Goal: Check status: Check status

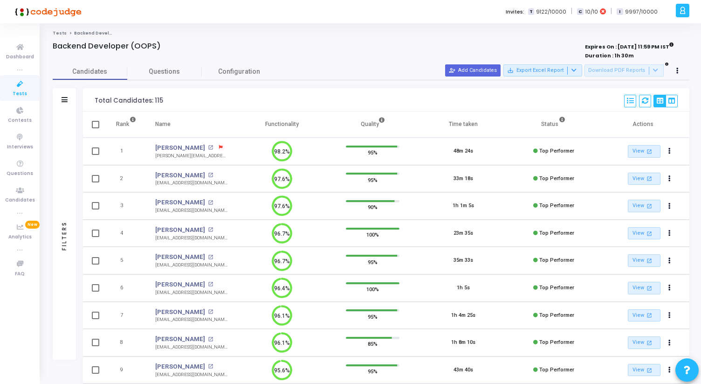
click at [21, 89] on icon at bounding box center [20, 84] width 20 height 12
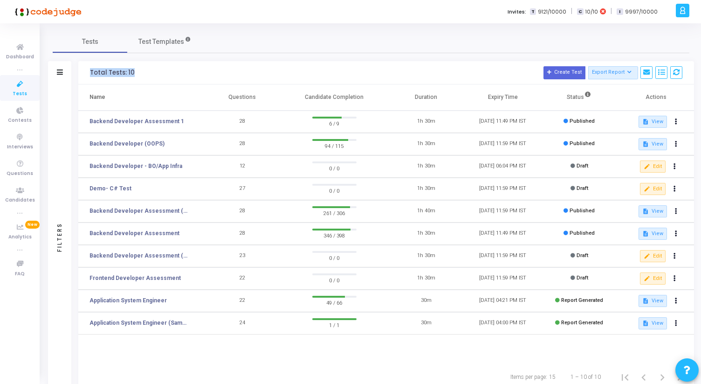
drag, startPoint x: 88, startPoint y: 72, endPoint x: 145, endPoint y: 71, distance: 56.4
click at [145, 71] on div "Total Tests: 10 Create Test Export Report Id Name Job Role Questions Candidate …" at bounding box center [386, 72] width 616 height 23
click at [145, 71] on h3 "Total Tests: 10 Create Test Export Report Id Name Job Role Questions Candidate …" at bounding box center [386, 72] width 593 height 13
drag, startPoint x: 145, startPoint y: 71, endPoint x: 94, endPoint y: 71, distance: 50.4
click at [94, 71] on h3 "Total Tests: 10 Create Test Export Report Id Name Job Role Questions Candidate …" at bounding box center [386, 72] width 593 height 13
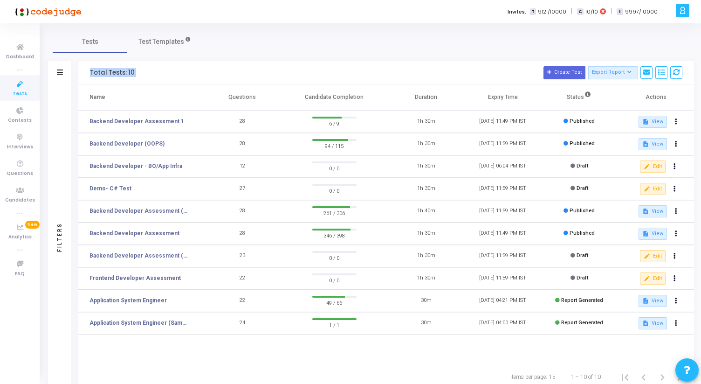
click at [94, 71] on div "Total Tests: 10" at bounding box center [112, 72] width 45 height 7
click at [153, 209] on link "Backend Developer Assessment (C# & .Net)" at bounding box center [140, 211] width 100 height 8
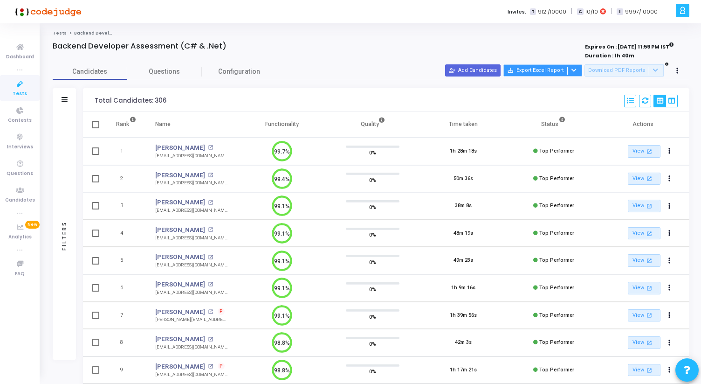
click at [579, 71] on div at bounding box center [573, 71] width 11 height 8
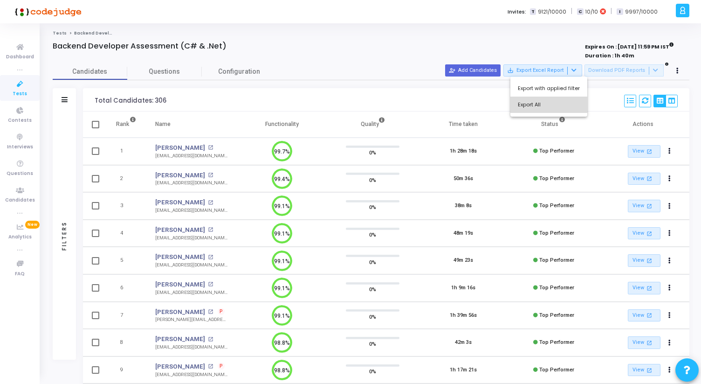
click at [553, 102] on button "Export All" at bounding box center [549, 105] width 77 height 16
click at [12, 83] on icon at bounding box center [20, 84] width 20 height 12
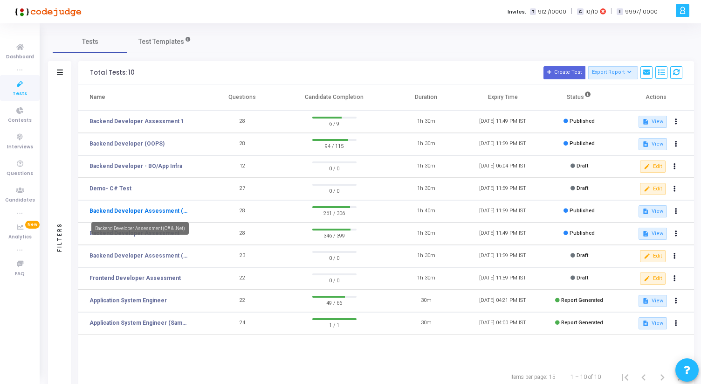
click at [157, 213] on link "Backend Developer Assessment (C# & .Net)" at bounding box center [140, 211] width 100 height 8
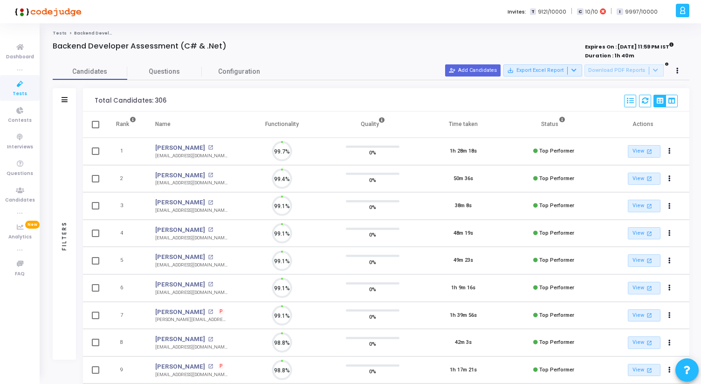
scroll to position [20, 24]
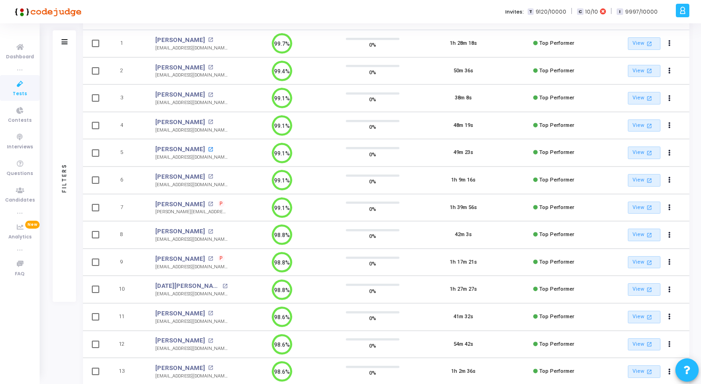
click at [208, 147] on mat-icon "open_in_new" at bounding box center [210, 149] width 5 height 5
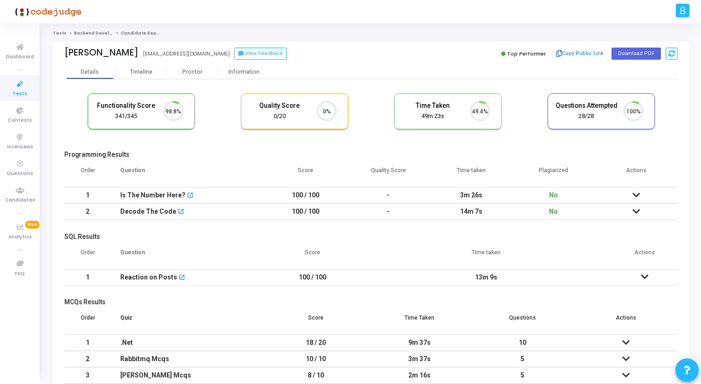
scroll to position [20, 24]
click at [194, 69] on div "Proctor" at bounding box center [192, 72] width 51 height 7
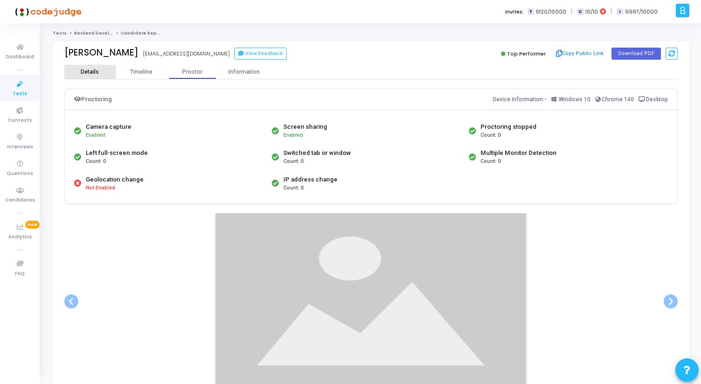
click at [99, 72] on div "Details" at bounding box center [89, 72] width 51 height 7
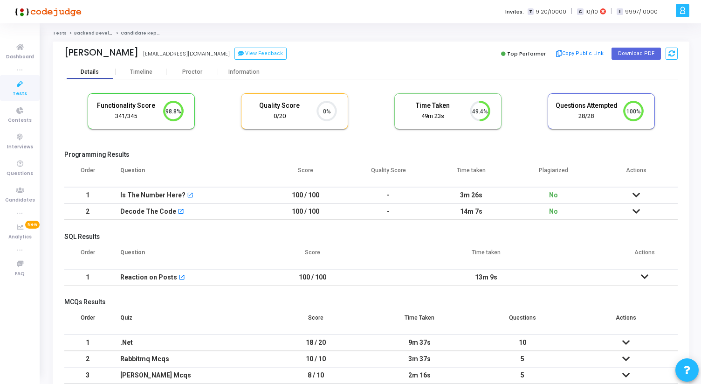
scroll to position [20, 24]
click at [177, 72] on div "Proctor" at bounding box center [192, 72] width 51 height 7
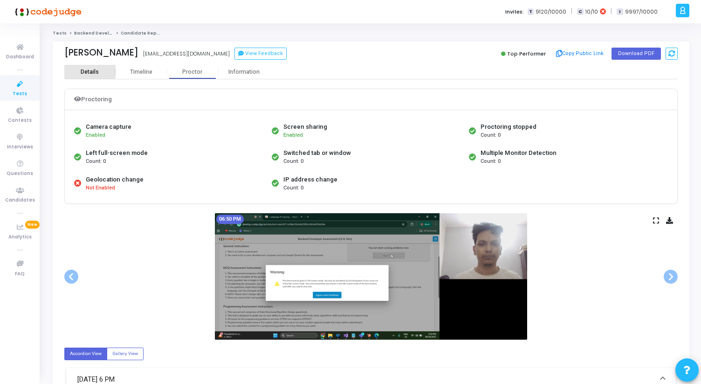
click at [77, 75] on div "Details" at bounding box center [89, 72] width 51 height 7
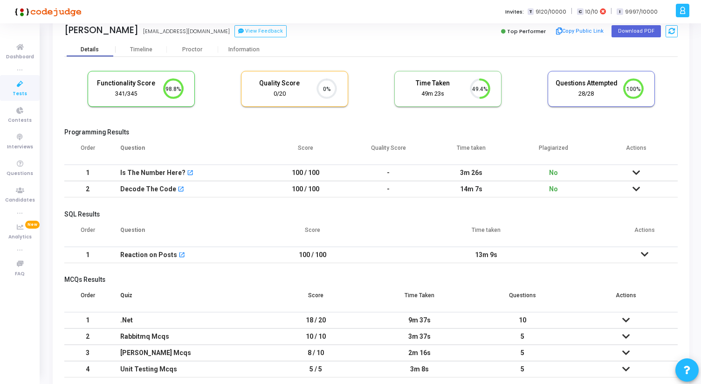
scroll to position [21, 0]
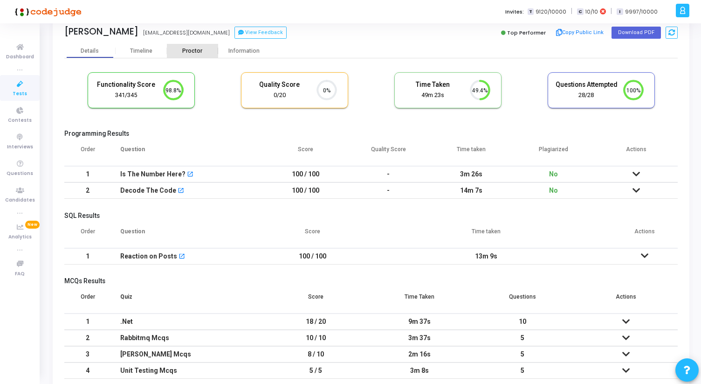
click at [190, 53] on div "Proctor" at bounding box center [192, 51] width 51 height 7
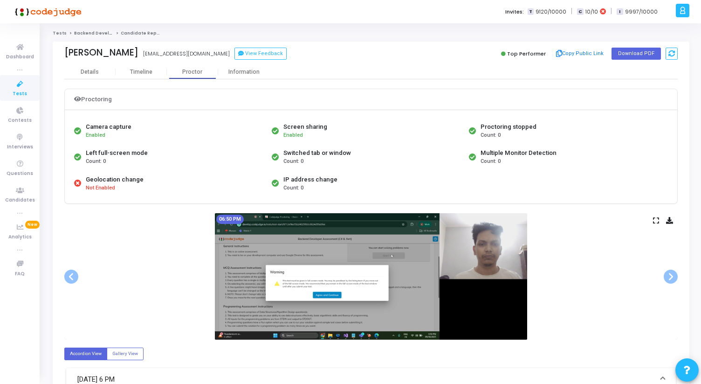
click at [656, 222] on icon at bounding box center [656, 220] width 6 height 5
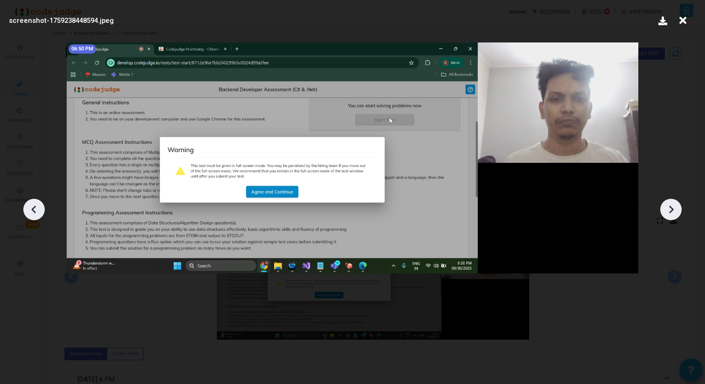
click at [668, 201] on div at bounding box center [670, 209] width 21 height 21
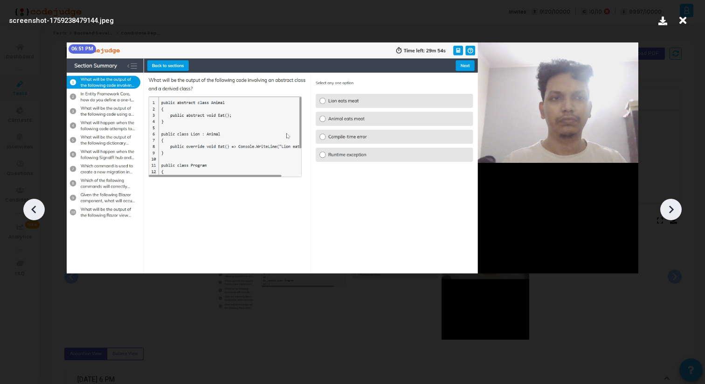
click at [668, 201] on div at bounding box center [670, 209] width 21 height 21
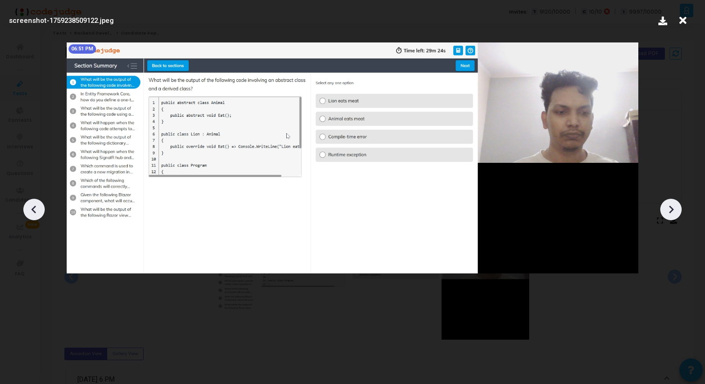
click at [668, 201] on div at bounding box center [670, 209] width 21 height 21
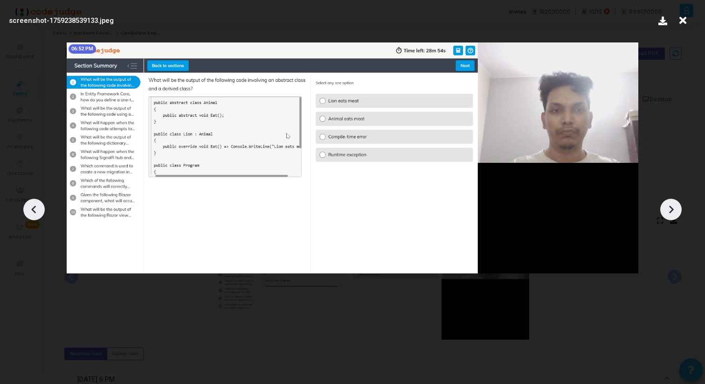
click at [668, 201] on div at bounding box center [670, 209] width 21 height 21
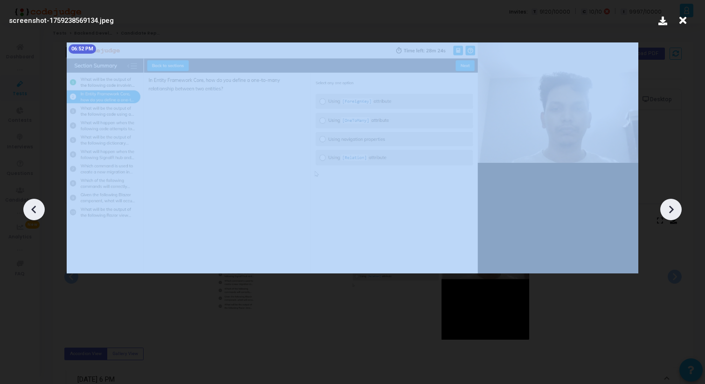
click at [668, 201] on div at bounding box center [670, 209] width 21 height 21
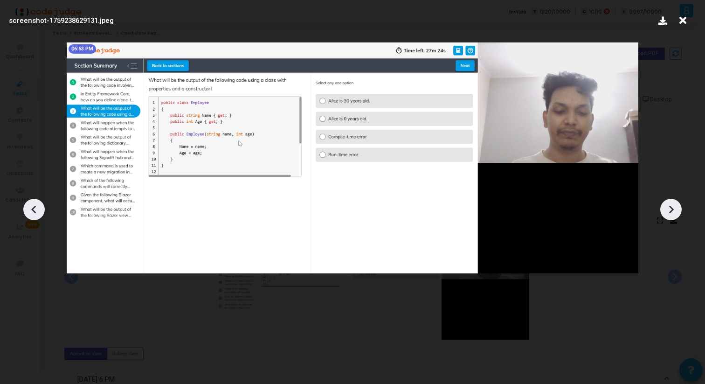
click at [668, 201] on div at bounding box center [670, 209] width 21 height 21
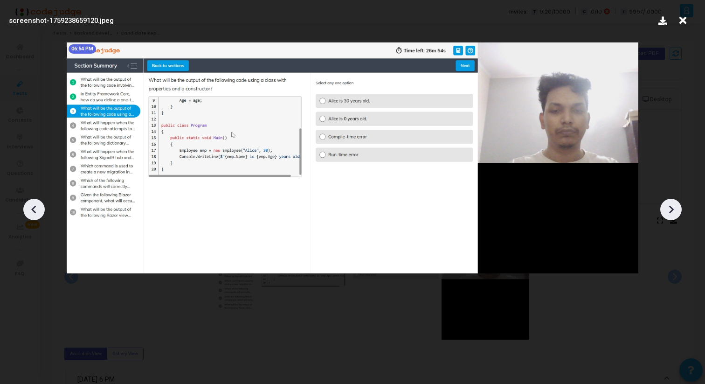
click at [668, 201] on div at bounding box center [670, 209] width 21 height 21
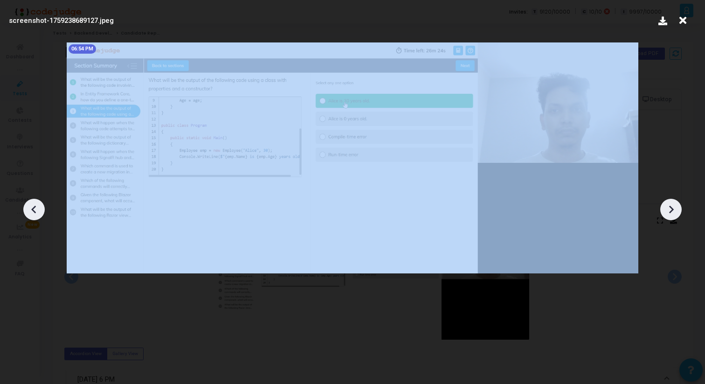
click at [668, 201] on div at bounding box center [670, 209] width 21 height 21
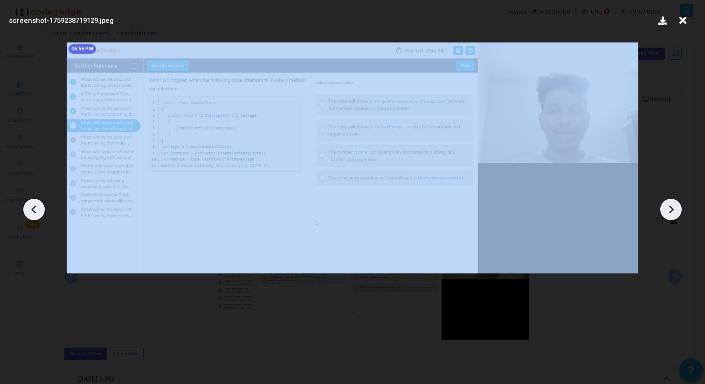
click at [668, 201] on div at bounding box center [670, 209] width 21 height 21
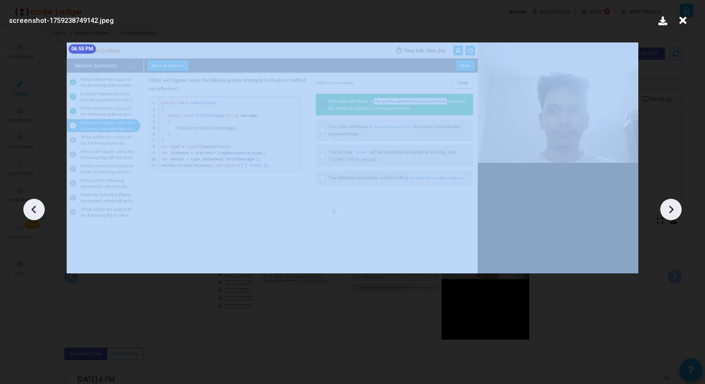
click at [668, 201] on div at bounding box center [670, 209] width 21 height 21
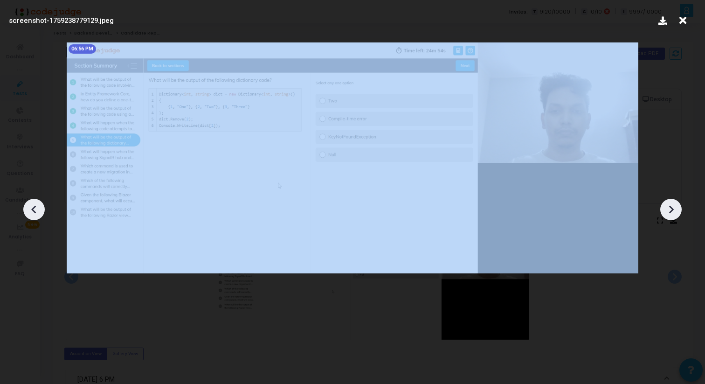
click at [668, 201] on div at bounding box center [670, 209] width 21 height 21
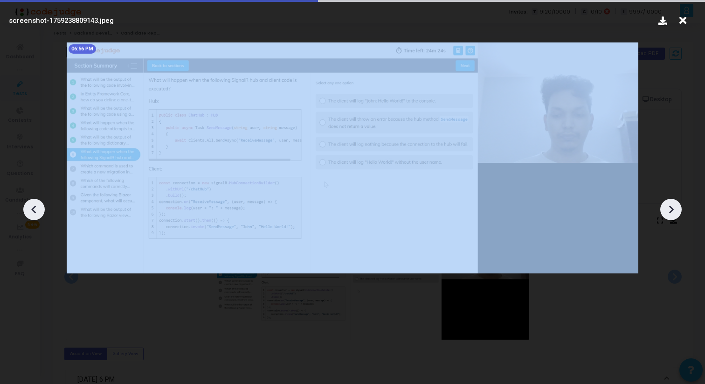
click at [668, 201] on div at bounding box center [670, 209] width 21 height 21
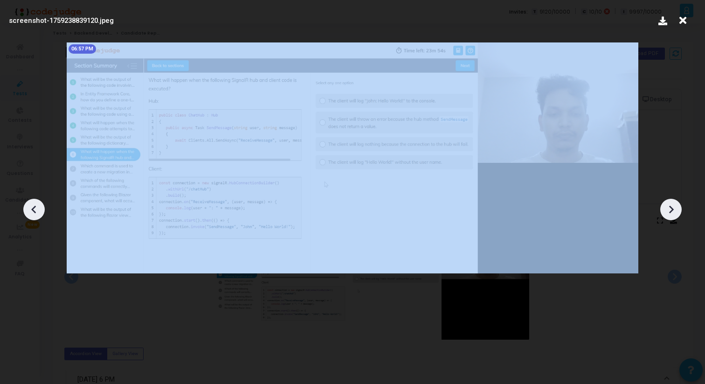
click at [668, 201] on div at bounding box center [670, 209] width 21 height 21
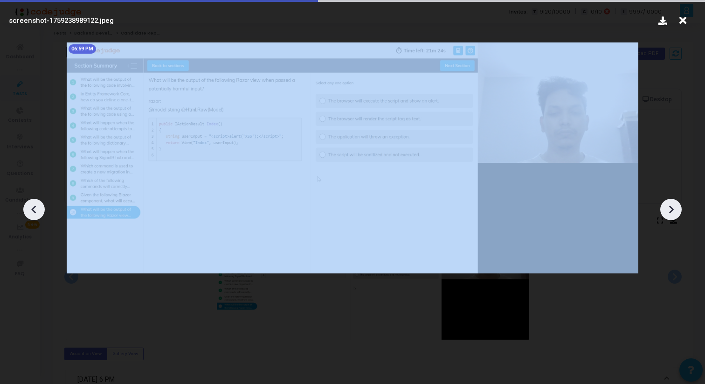
click at [668, 201] on div at bounding box center [670, 209] width 21 height 21
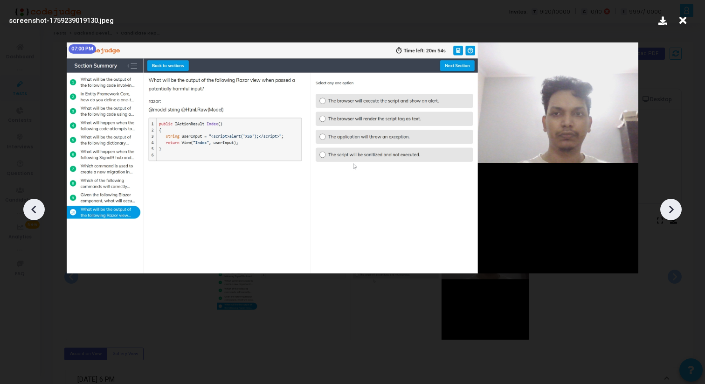
click at [668, 201] on div at bounding box center [670, 209] width 21 height 21
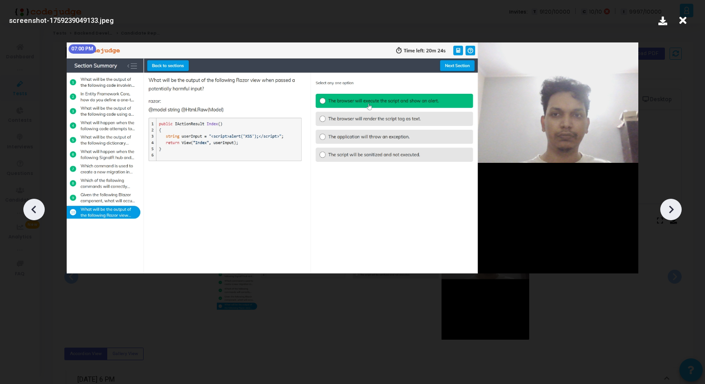
click at [668, 201] on div at bounding box center [670, 209] width 21 height 21
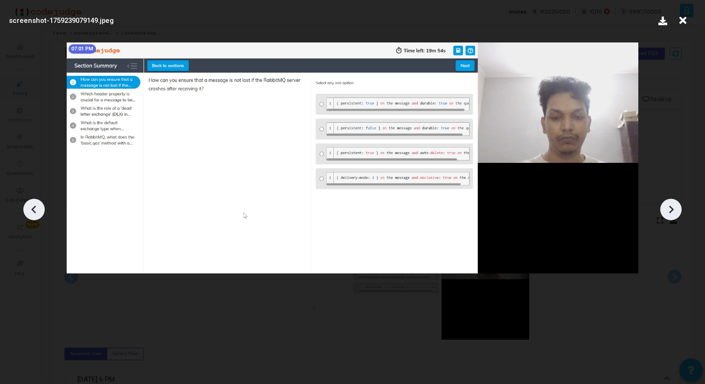
click at [668, 201] on div at bounding box center [670, 209] width 21 height 21
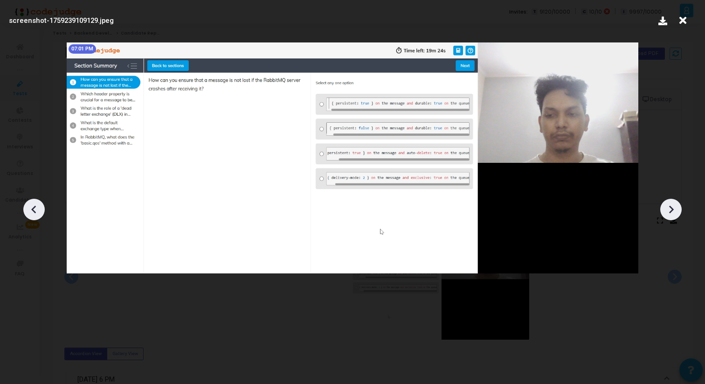
click at [668, 201] on div at bounding box center [670, 209] width 21 height 21
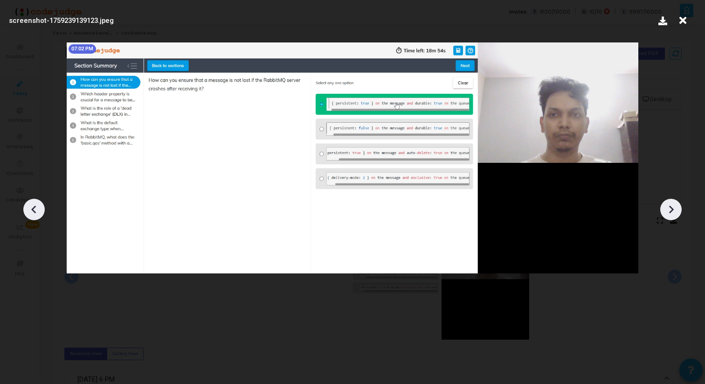
click at [668, 201] on div at bounding box center [670, 209] width 21 height 21
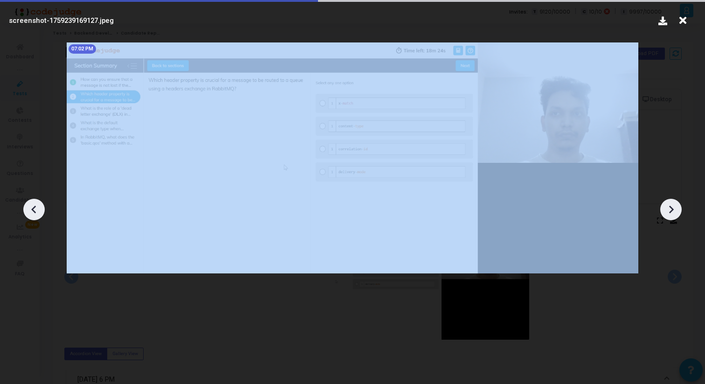
click at [668, 201] on div at bounding box center [670, 209] width 21 height 21
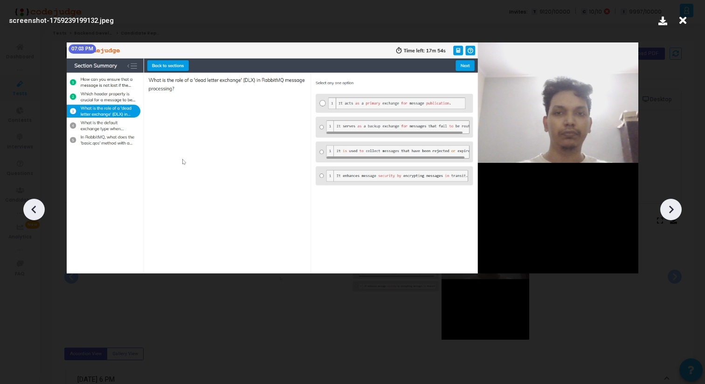
click at [668, 201] on div at bounding box center [670, 209] width 21 height 21
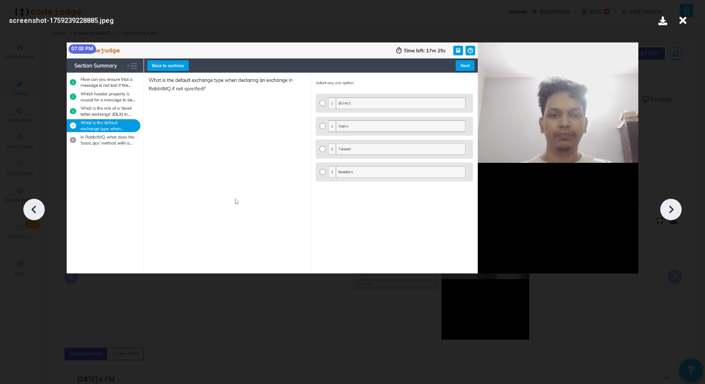
click at [669, 201] on div at bounding box center [670, 209] width 21 height 21
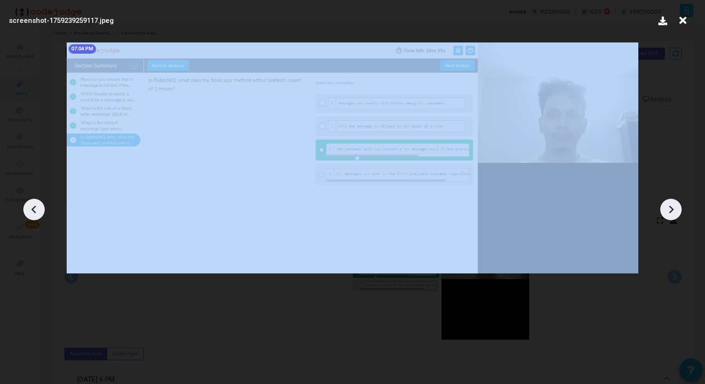
click at [669, 201] on div at bounding box center [670, 209] width 21 height 21
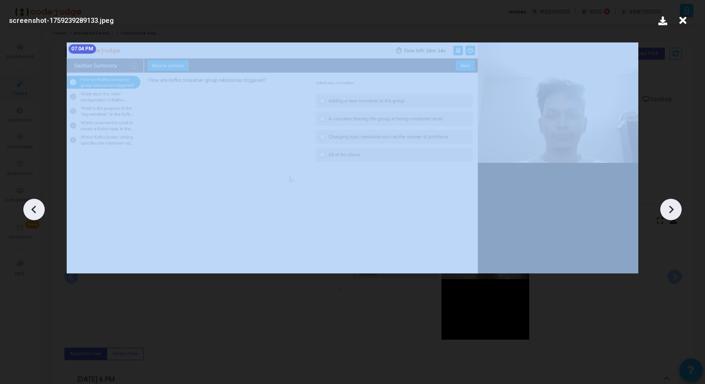
click at [669, 201] on div at bounding box center [670, 209] width 21 height 21
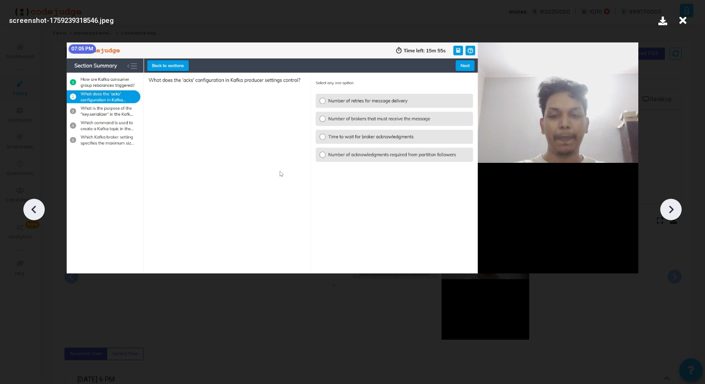
click at [671, 208] on icon at bounding box center [671, 209] width 5 height 8
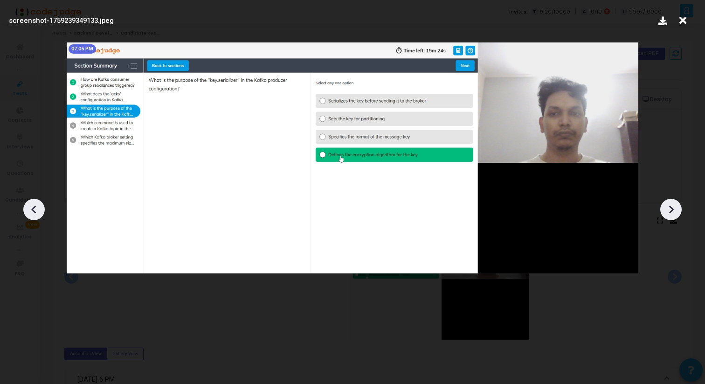
click at [671, 208] on icon at bounding box center [671, 209] width 5 height 8
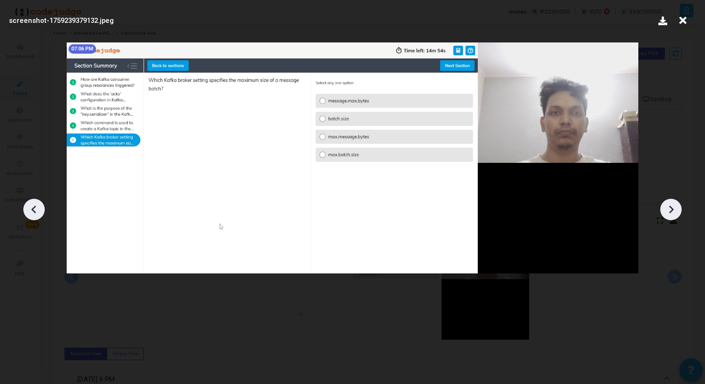
click at [671, 208] on icon at bounding box center [671, 209] width 5 height 8
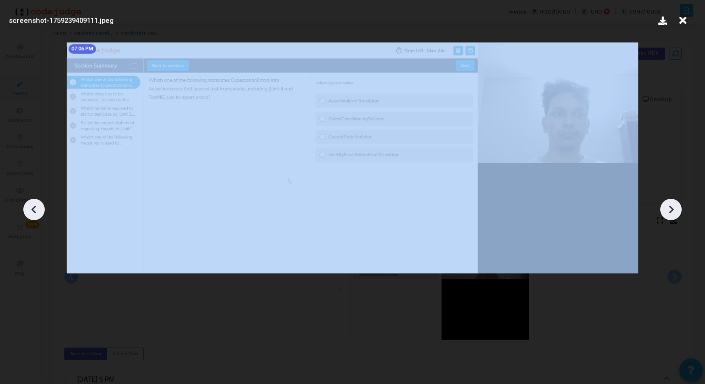
click at [671, 208] on icon at bounding box center [671, 209] width 5 height 8
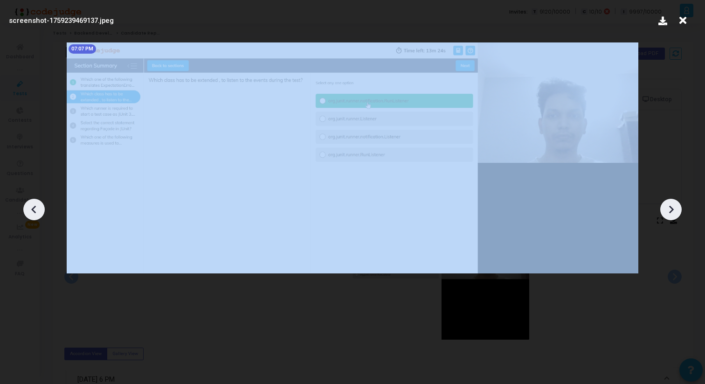
click at [671, 208] on icon at bounding box center [671, 209] width 5 height 8
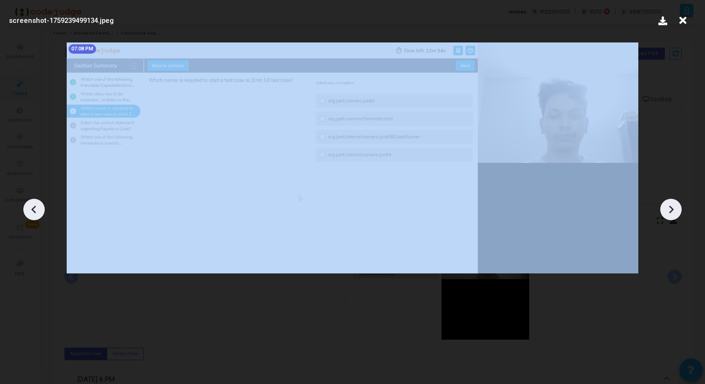
click at [671, 208] on icon at bounding box center [671, 209] width 5 height 8
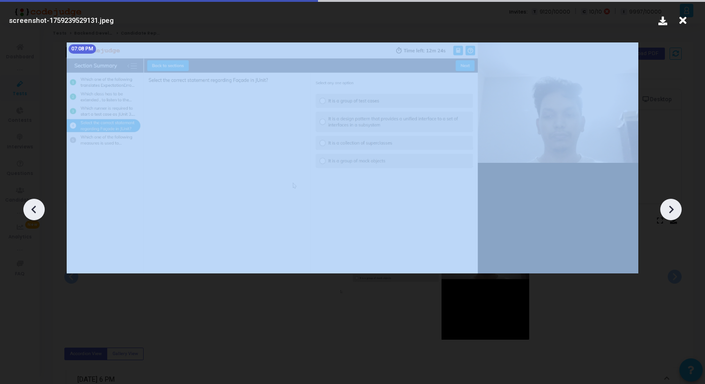
click at [671, 208] on icon at bounding box center [671, 209] width 14 height 14
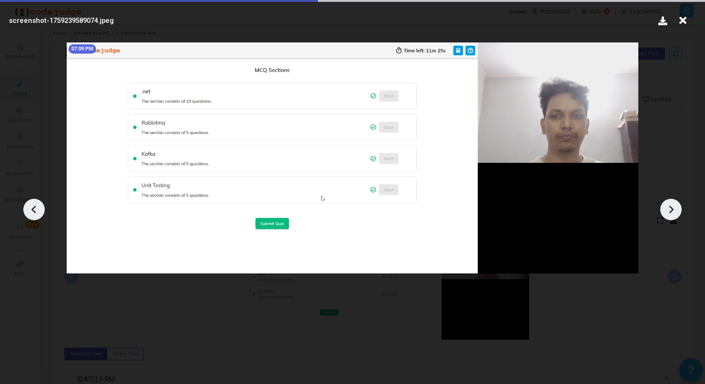
click at [671, 208] on icon at bounding box center [671, 209] width 14 height 14
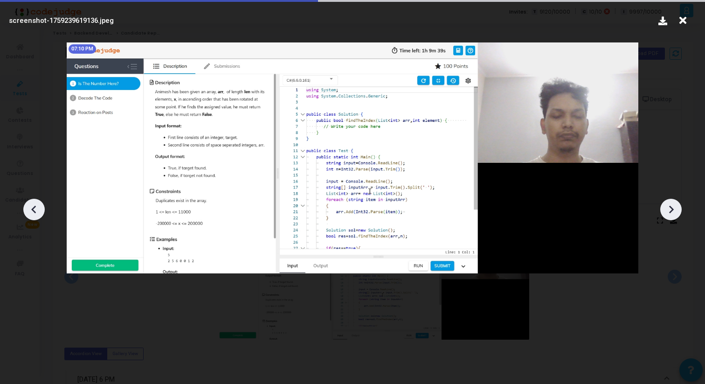
click at [671, 208] on icon at bounding box center [671, 209] width 14 height 14
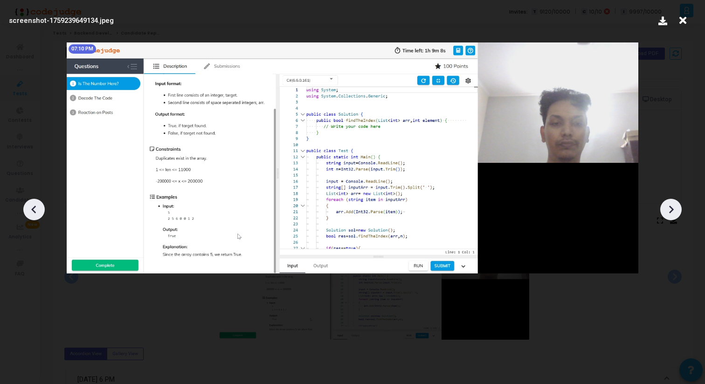
click at [671, 208] on icon at bounding box center [671, 209] width 14 height 14
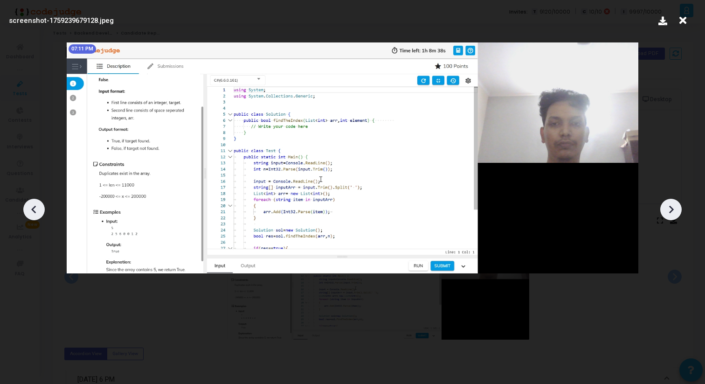
click at [671, 208] on icon at bounding box center [671, 209] width 14 height 14
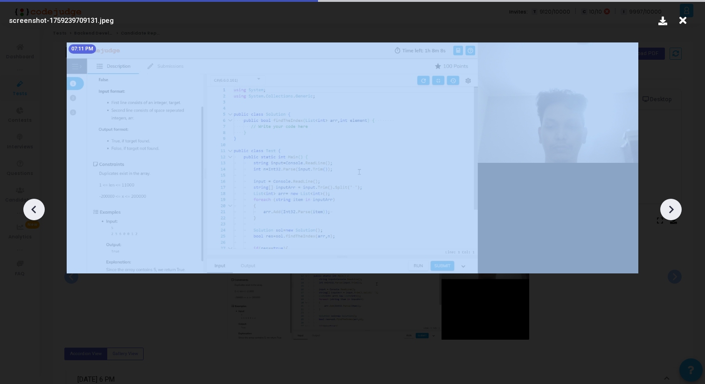
click at [671, 208] on icon at bounding box center [671, 209] width 14 height 14
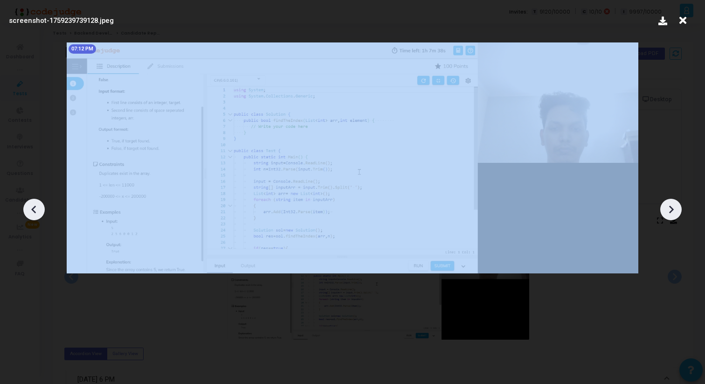
click at [671, 208] on icon at bounding box center [671, 209] width 14 height 14
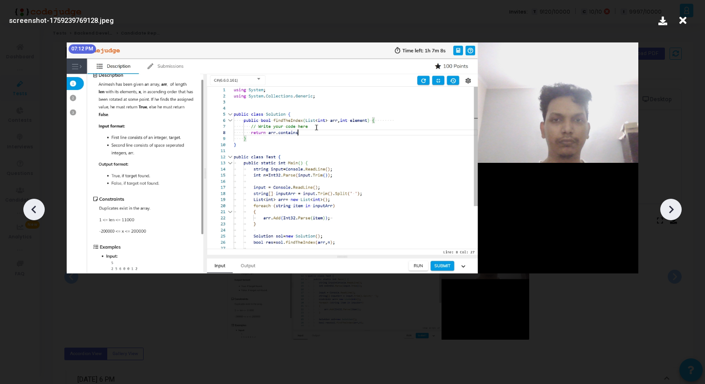
click at [671, 208] on icon at bounding box center [671, 209] width 14 height 14
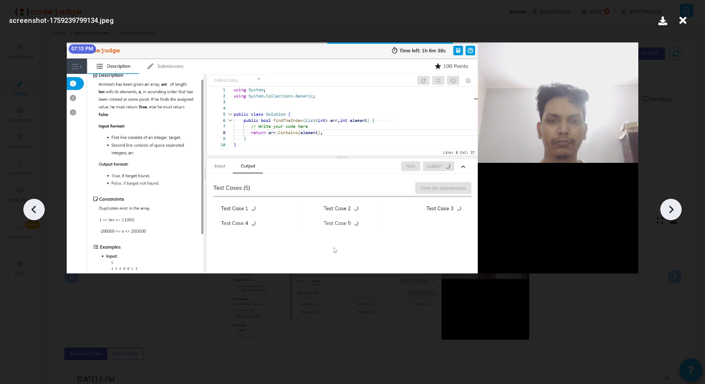
click at [671, 208] on icon at bounding box center [671, 209] width 14 height 14
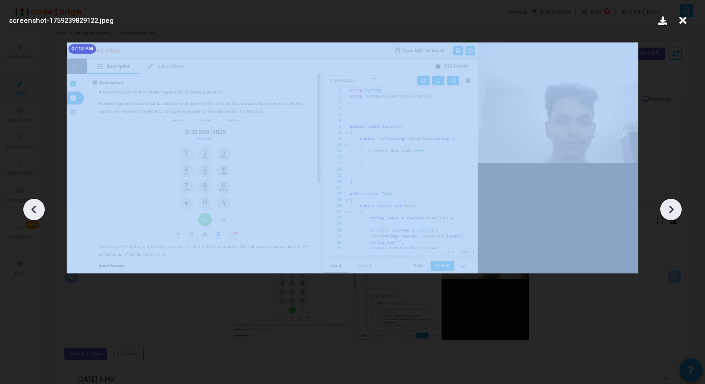
click at [671, 208] on icon at bounding box center [671, 209] width 14 height 14
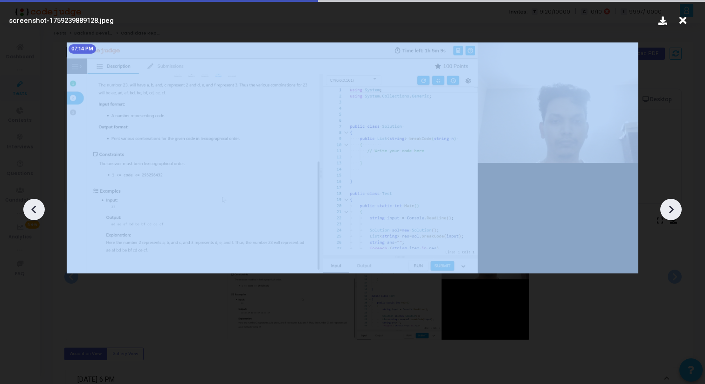
click at [671, 208] on icon at bounding box center [671, 209] width 14 height 14
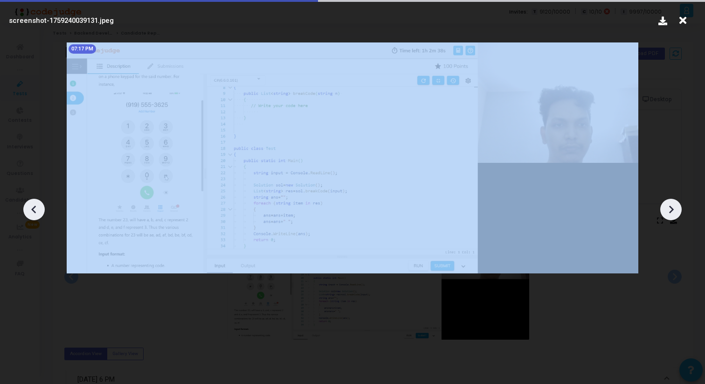
click at [671, 208] on icon at bounding box center [671, 209] width 14 height 14
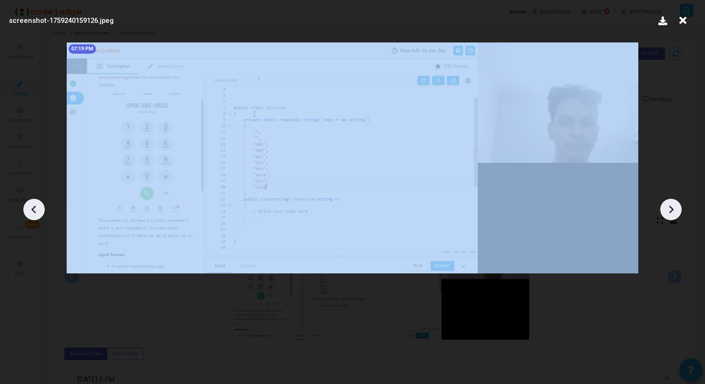
click at [671, 208] on icon at bounding box center [671, 209] width 14 height 14
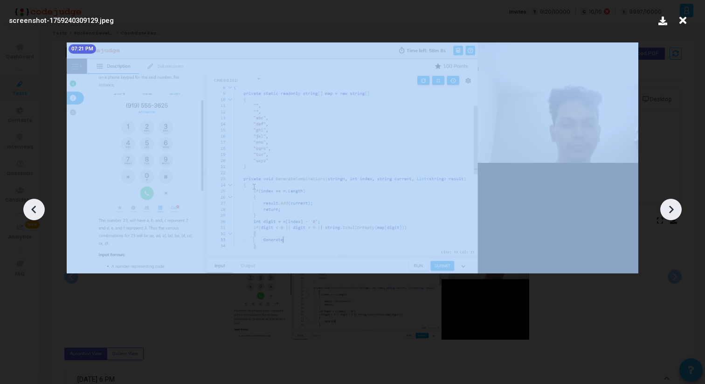
click at [671, 208] on icon at bounding box center [671, 209] width 14 height 14
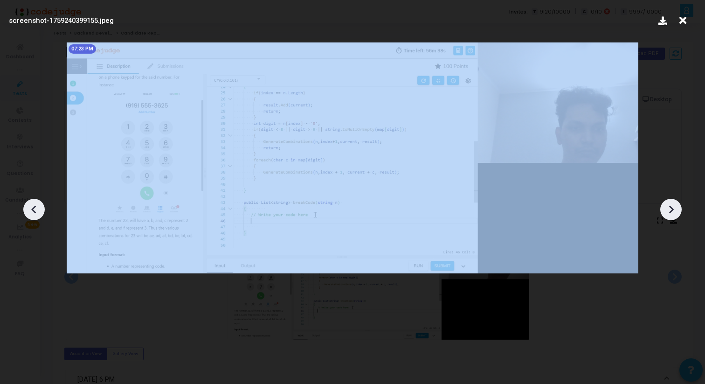
click at [671, 208] on icon at bounding box center [671, 209] width 14 height 14
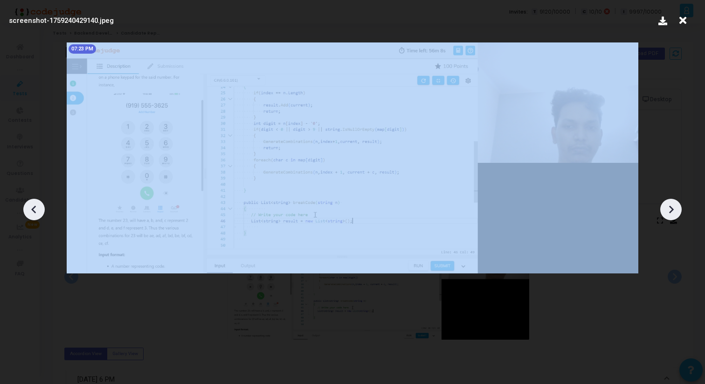
click at [671, 208] on icon at bounding box center [671, 209] width 14 height 14
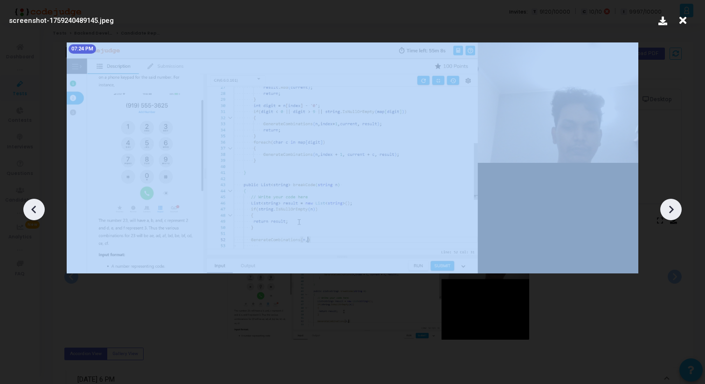
click at [671, 208] on icon at bounding box center [671, 209] width 14 height 14
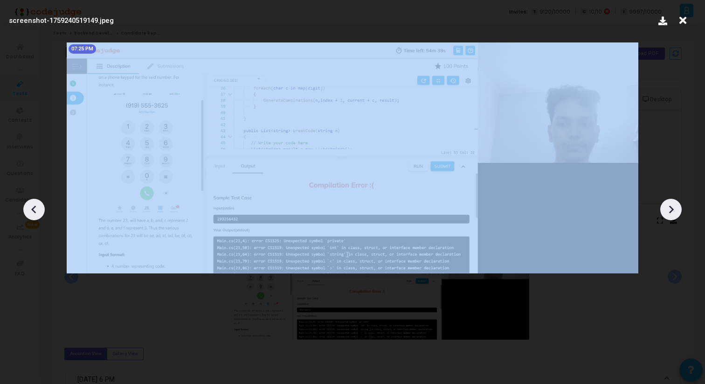
click at [671, 208] on icon at bounding box center [671, 209] width 14 height 14
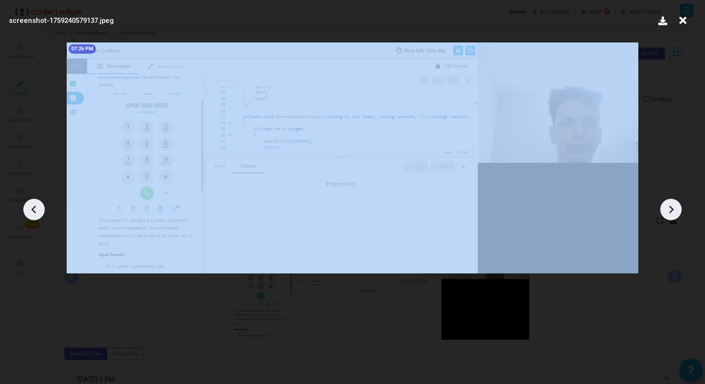
click at [671, 208] on icon at bounding box center [671, 209] width 14 height 14
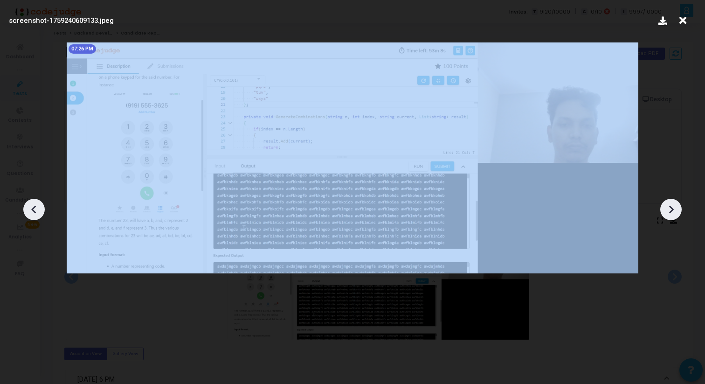
click at [671, 208] on icon at bounding box center [671, 209] width 14 height 14
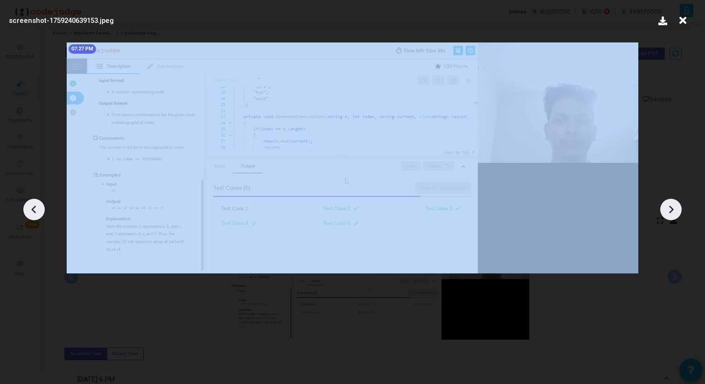
click at [671, 208] on icon at bounding box center [671, 209] width 14 height 14
click at [671, 209] on icon at bounding box center [671, 209] width 14 height 14
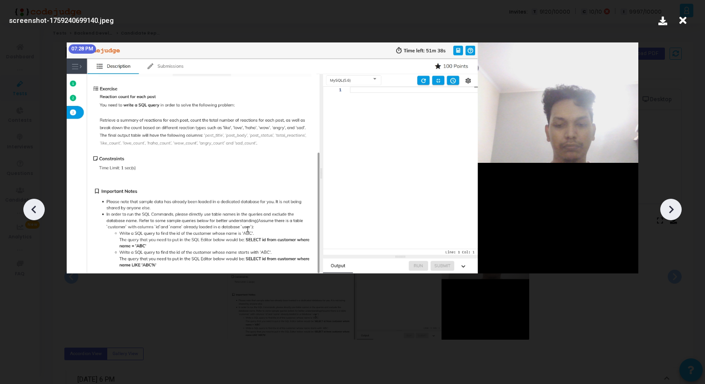
click at [671, 209] on icon at bounding box center [671, 209] width 14 height 14
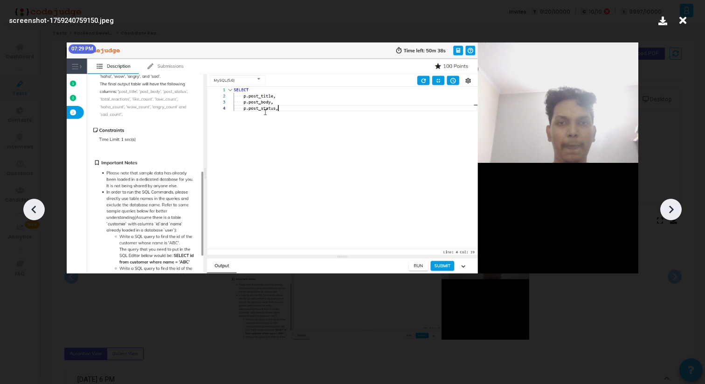
click at [671, 209] on icon at bounding box center [671, 209] width 14 height 14
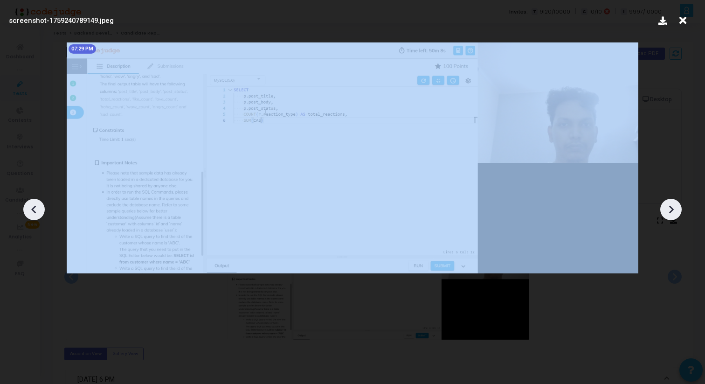
click at [671, 209] on icon at bounding box center [671, 209] width 14 height 14
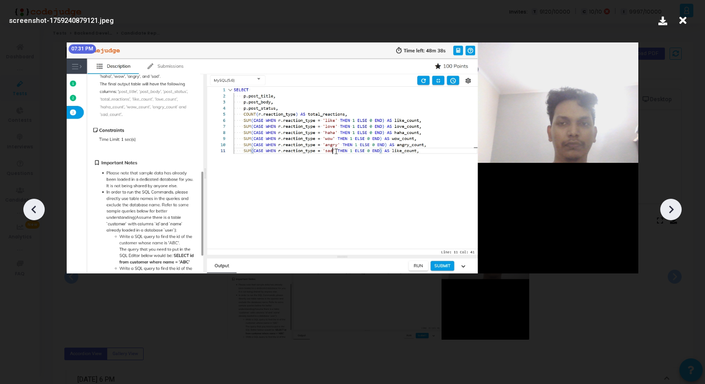
click at [679, 19] on icon at bounding box center [683, 21] width 14 height 18
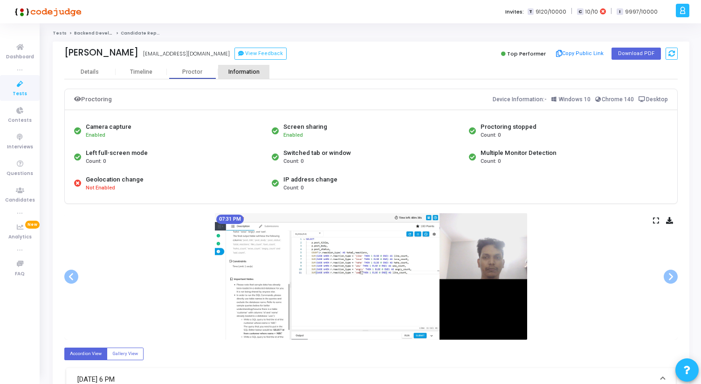
click at [247, 69] on div "Information" at bounding box center [243, 72] width 51 height 7
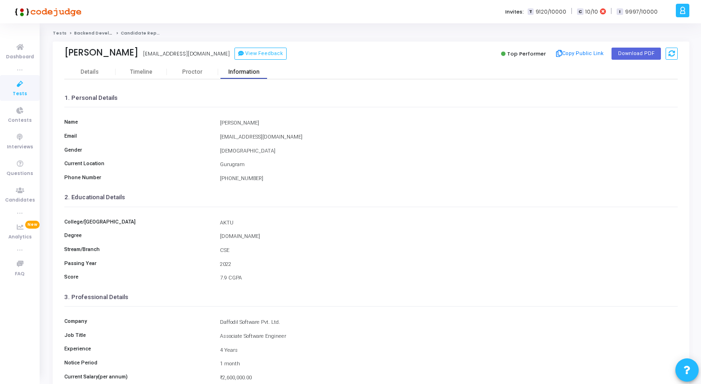
scroll to position [104, 0]
